Goal: Task Accomplishment & Management: Use online tool/utility

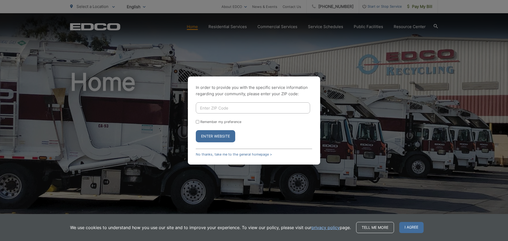
click at [285, 131] on div "Enter Website" at bounding box center [254, 136] width 116 height 12
click at [265, 103] on input "Enter ZIP Code" at bounding box center [253, 107] width 114 height 11
click at [218, 156] on div "In order to provide you with the specific service information regarding your co…" at bounding box center [254, 120] width 132 height 88
click at [218, 154] on link "No thanks, take me to the general homepage >" at bounding box center [234, 154] width 76 height 4
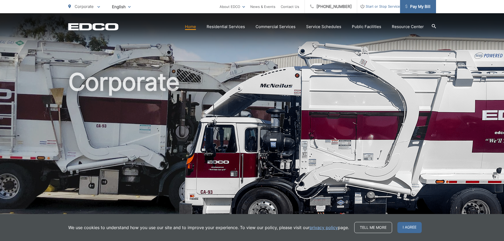
click at [420, 6] on span "Pay My Bill" at bounding box center [417, 6] width 25 height 6
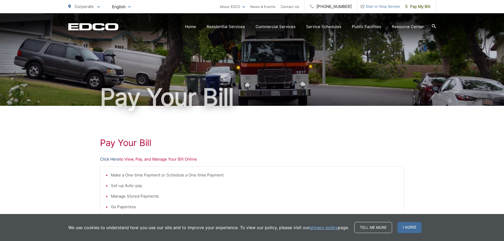
click at [109, 158] on link "Click Here" at bounding box center [110, 159] width 20 height 6
